Goal: Task Accomplishment & Management: Use online tool/utility

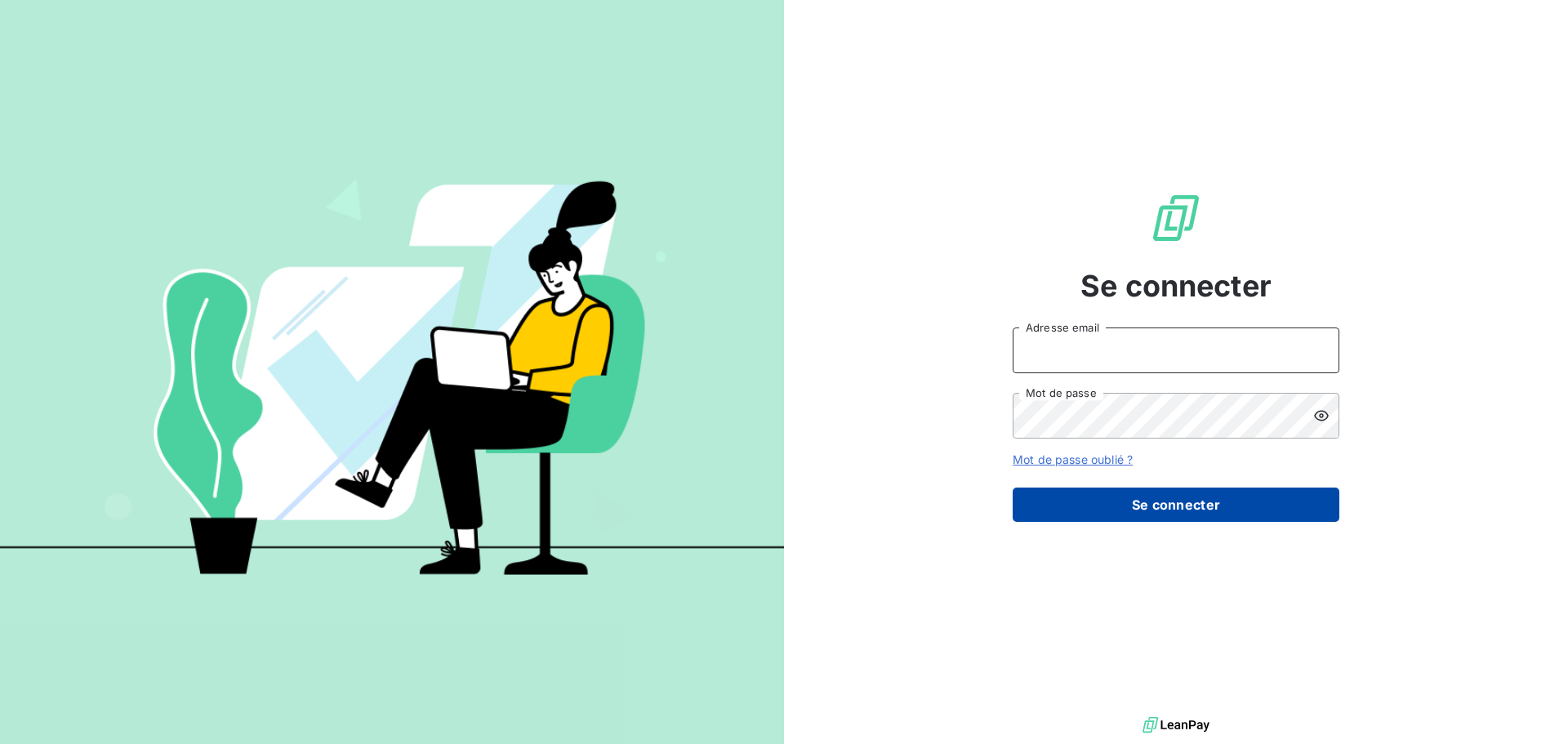
type input "[EMAIL_ADDRESS][DOMAIN_NAME]"
click at [1185, 510] on button "Se connecter" at bounding box center [1176, 504] width 326 height 34
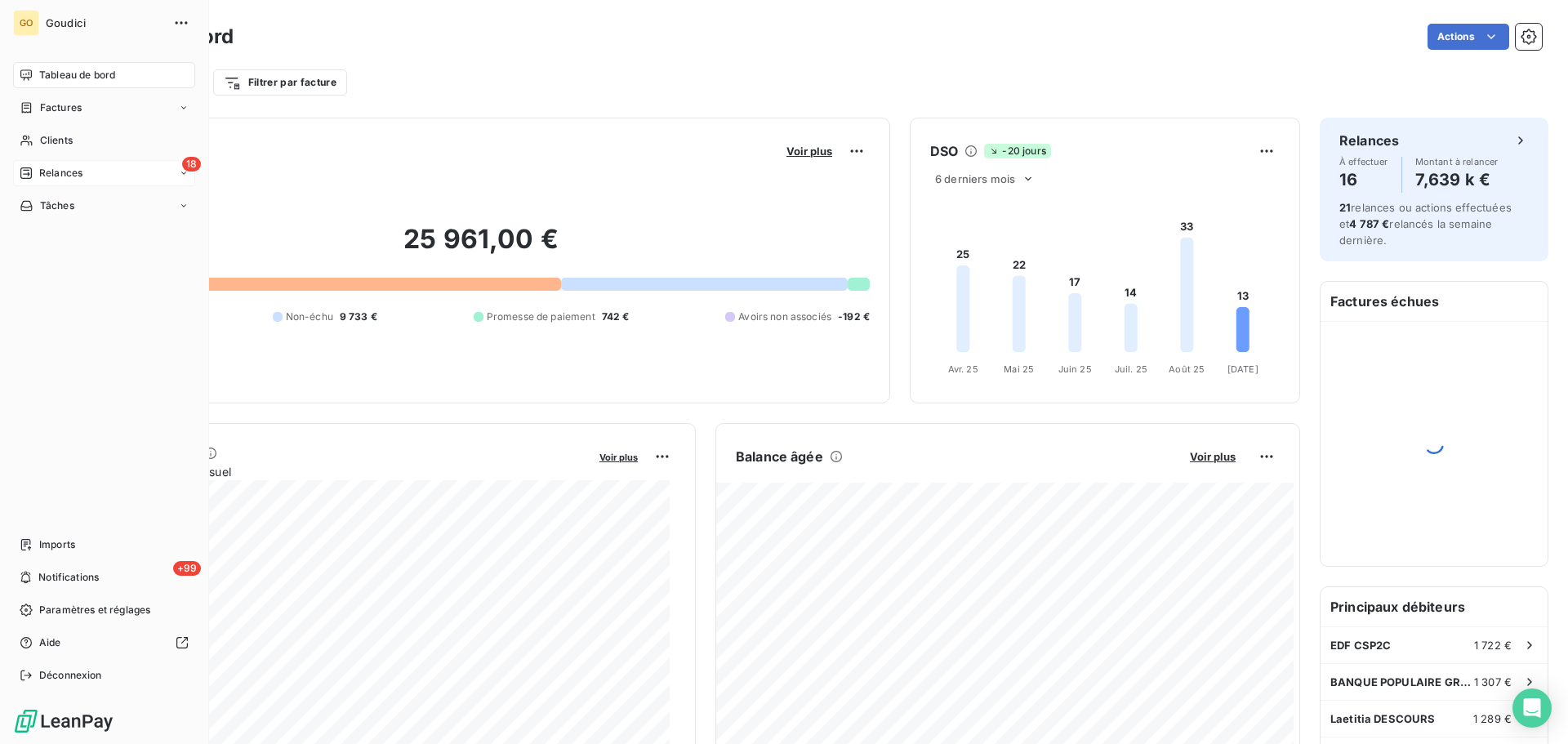
click at [47, 173] on span "Relances" at bounding box center [61, 173] width 43 height 14
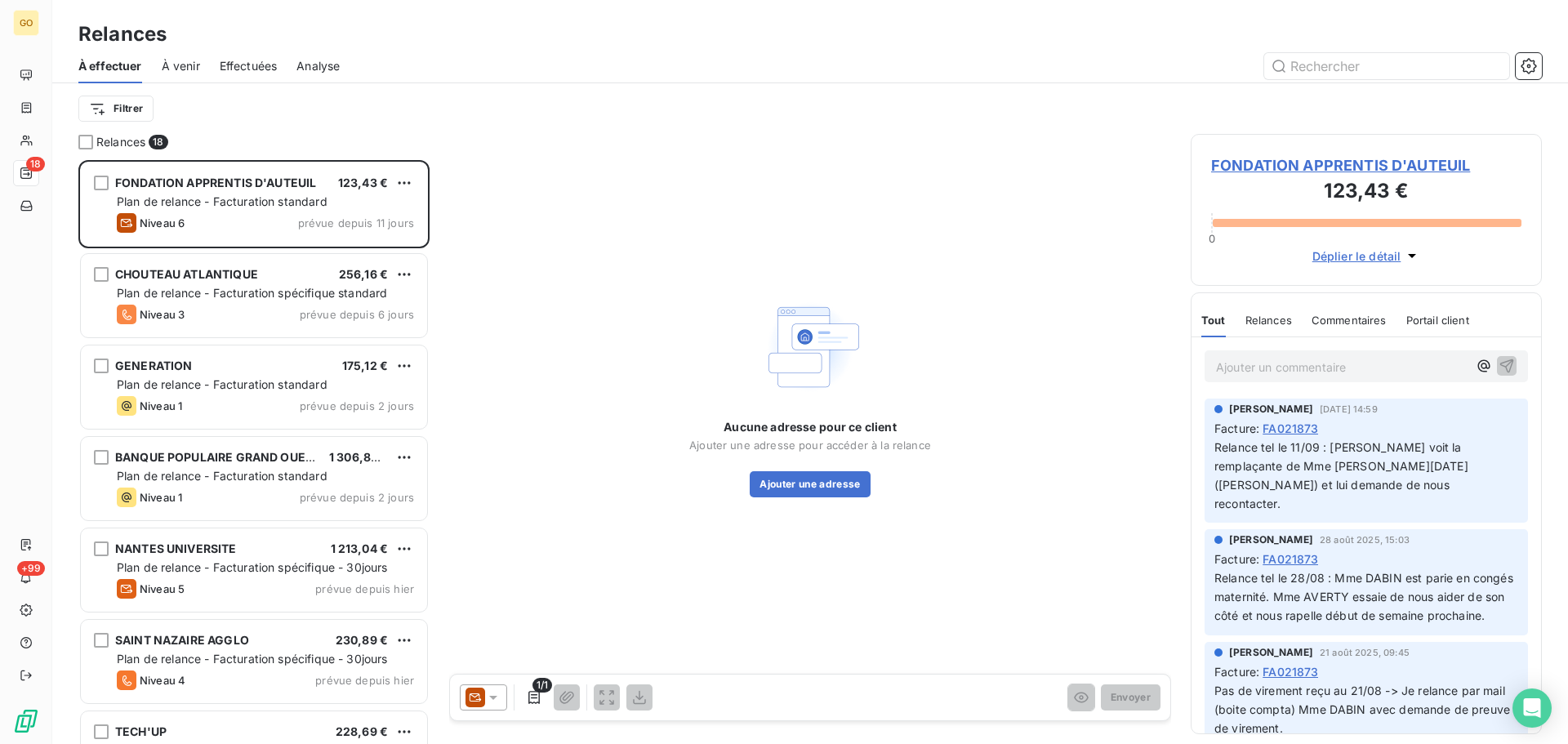
click at [784, 50] on div "À effectuer À venir Effectuées Analyse" at bounding box center [810, 66] width 1516 height 34
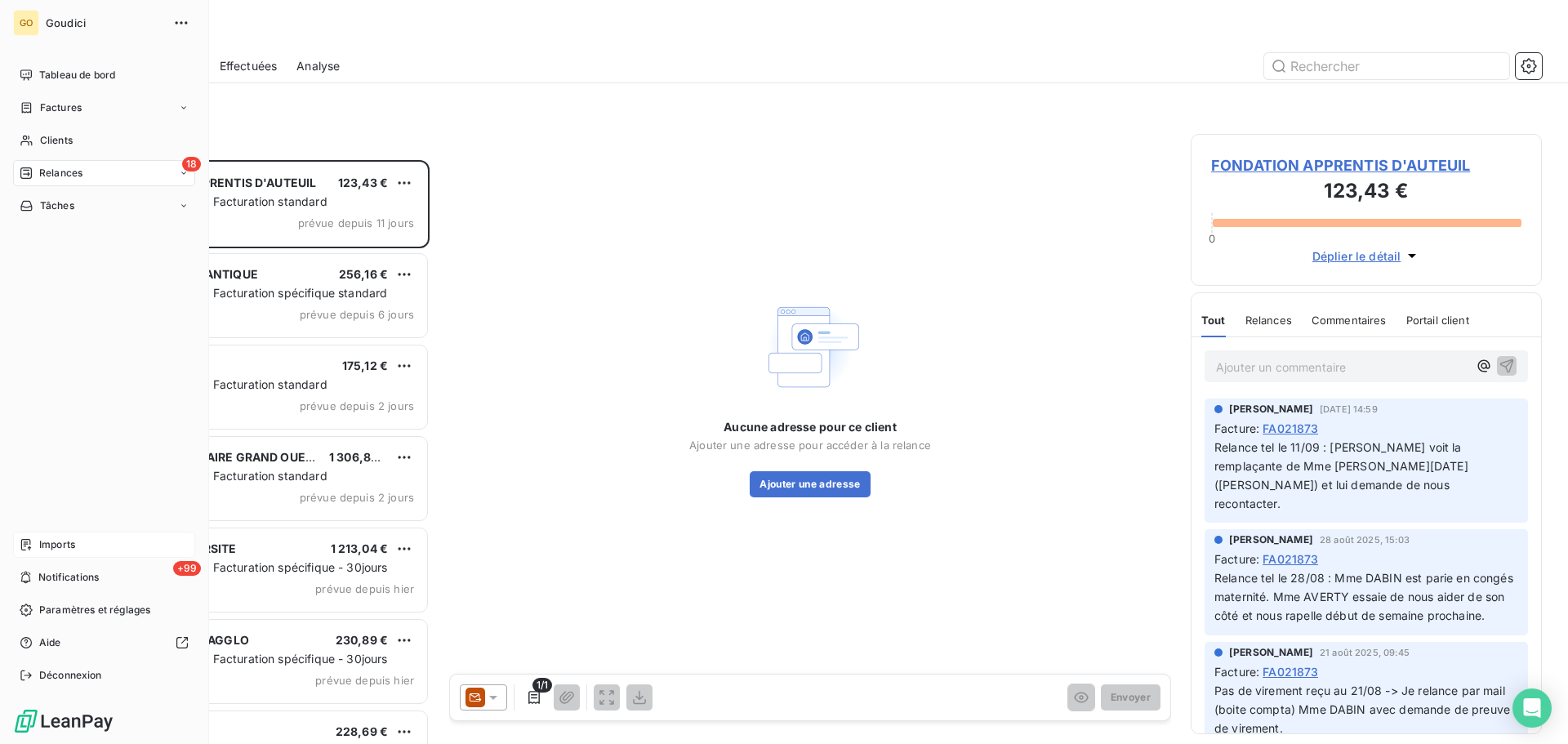
click at [58, 545] on span "Imports" at bounding box center [57, 544] width 36 height 14
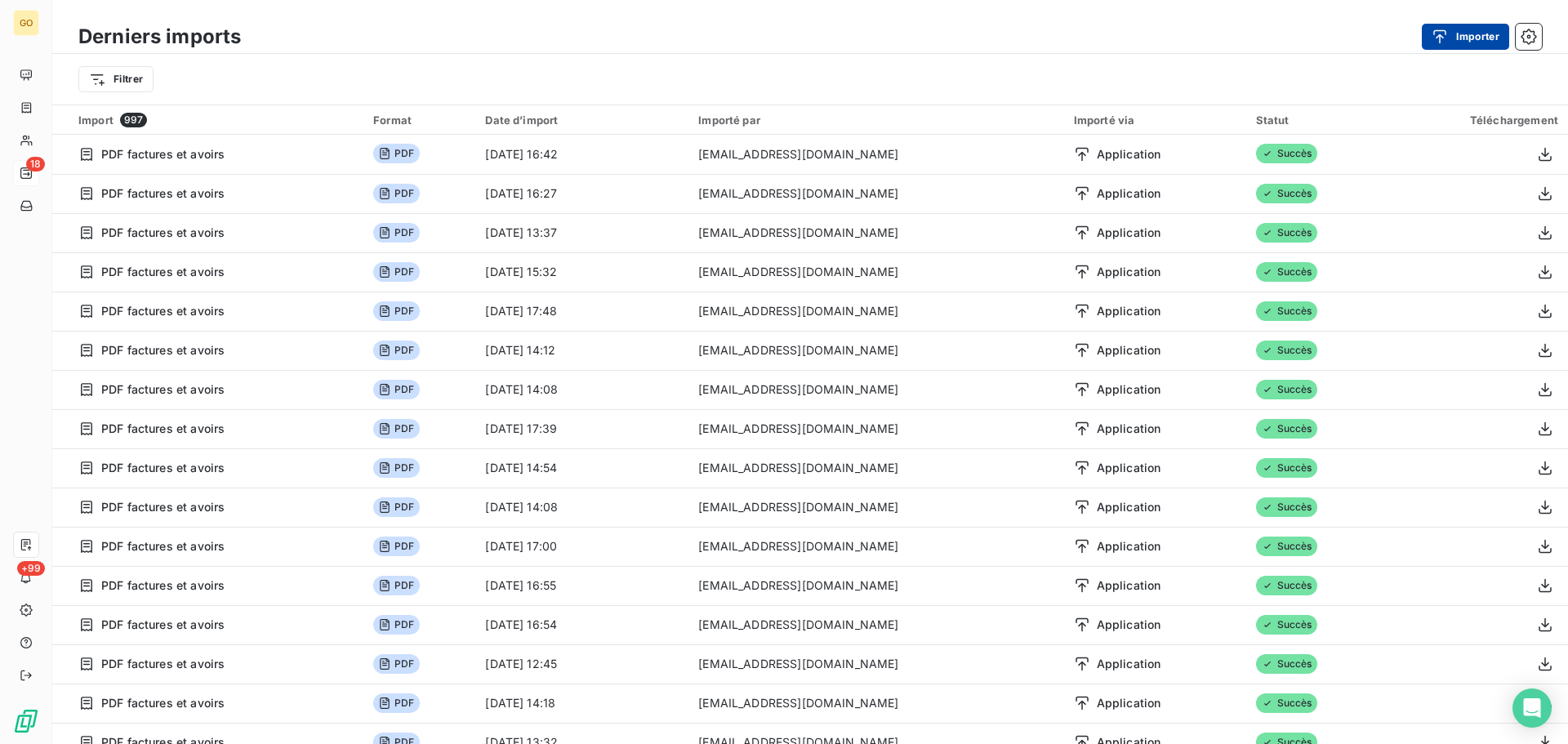
click at [1464, 42] on button "Importer" at bounding box center [1465, 36] width 88 height 26
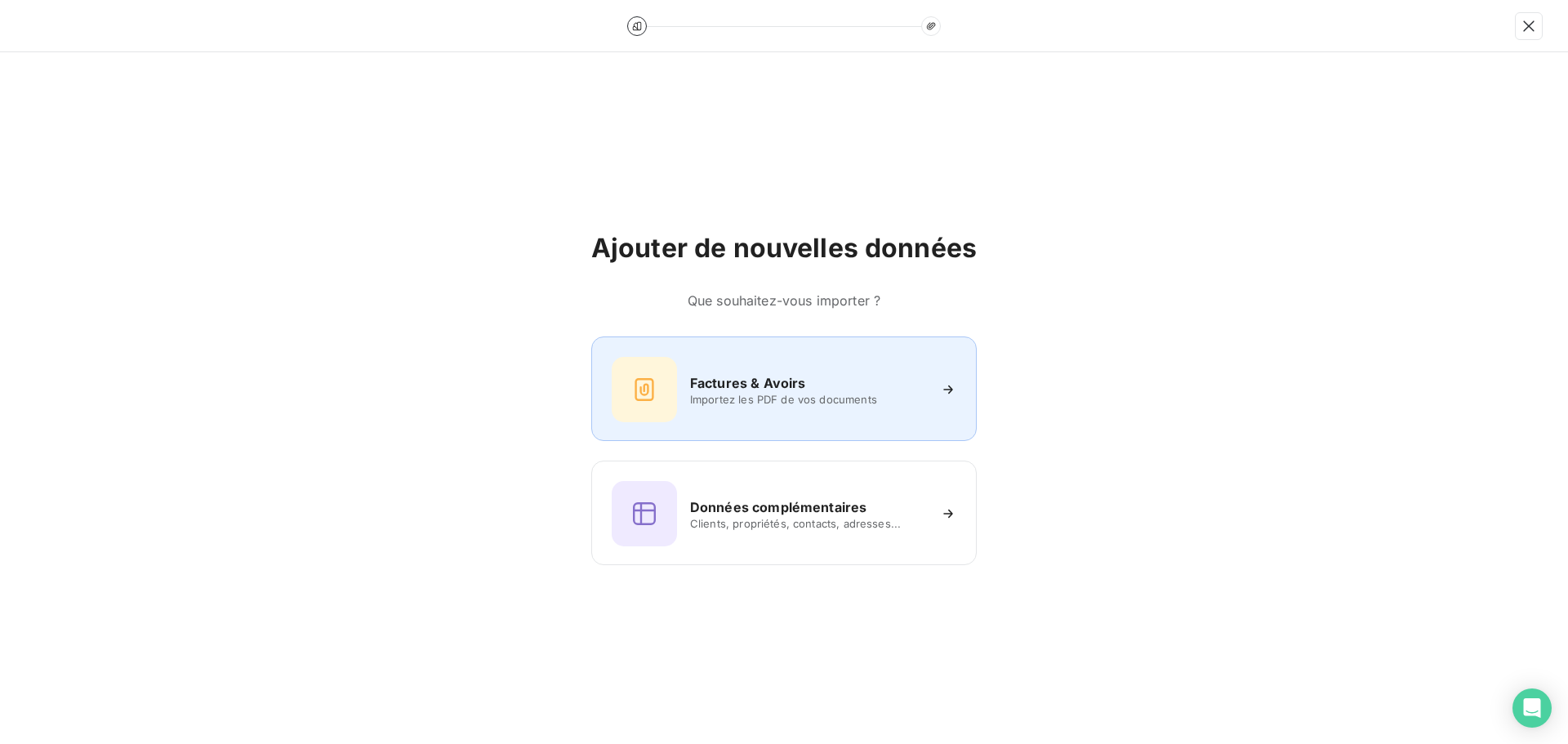
click at [782, 388] on h6 "Factures & Avoirs" at bounding box center [748, 383] width 116 height 20
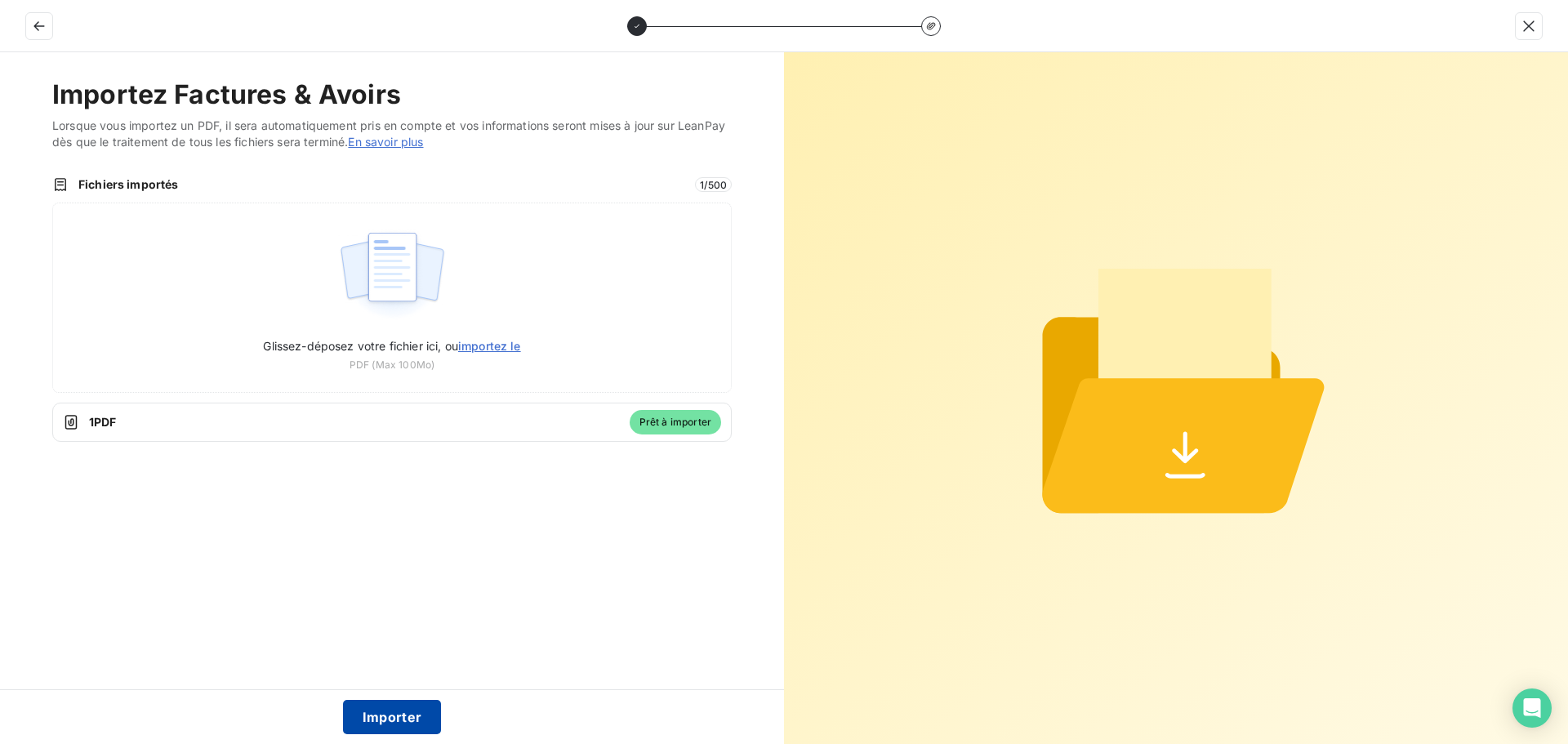
click at [384, 718] on button "Importer" at bounding box center [392, 717] width 99 height 34
